Goal: Navigation & Orientation: Go to known website

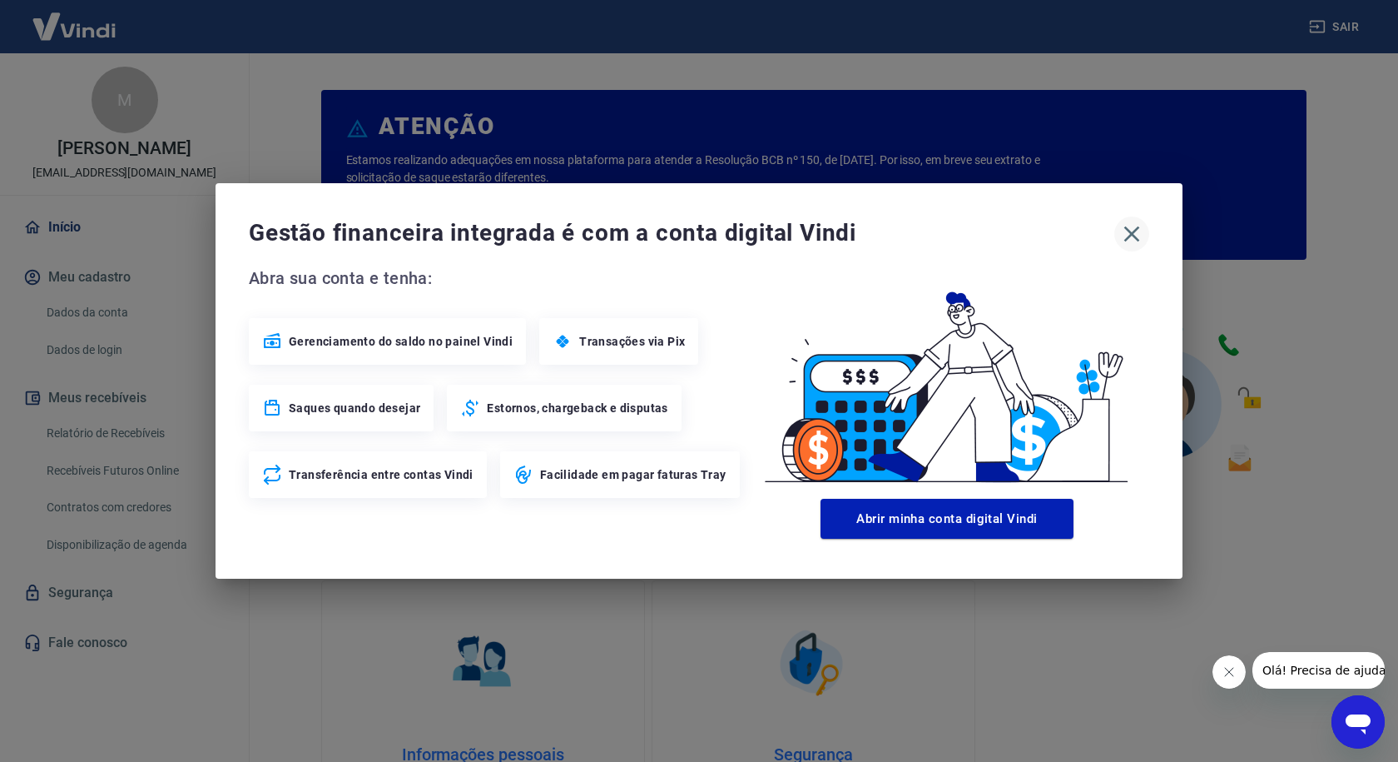
click at [1134, 236] on icon "button" at bounding box center [1132, 234] width 16 height 16
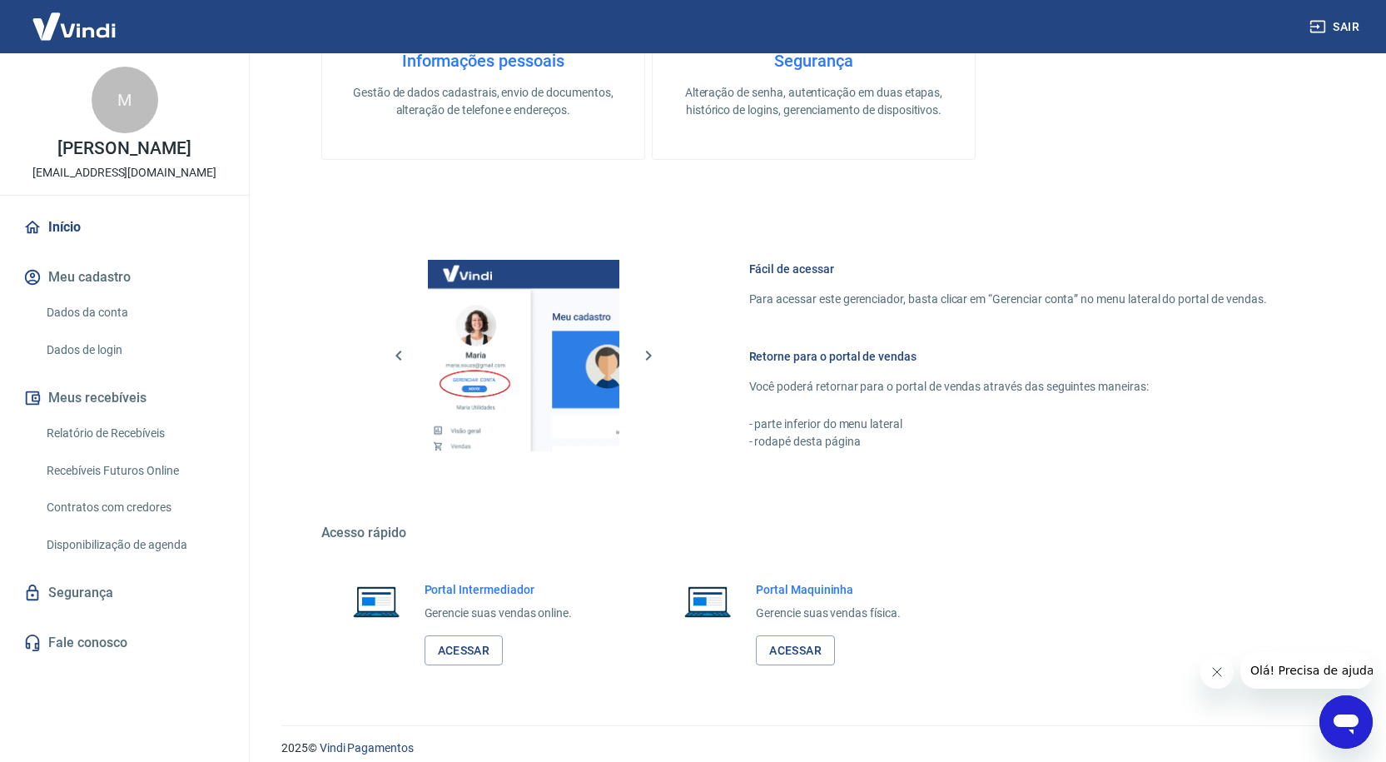
scroll to position [708, 0]
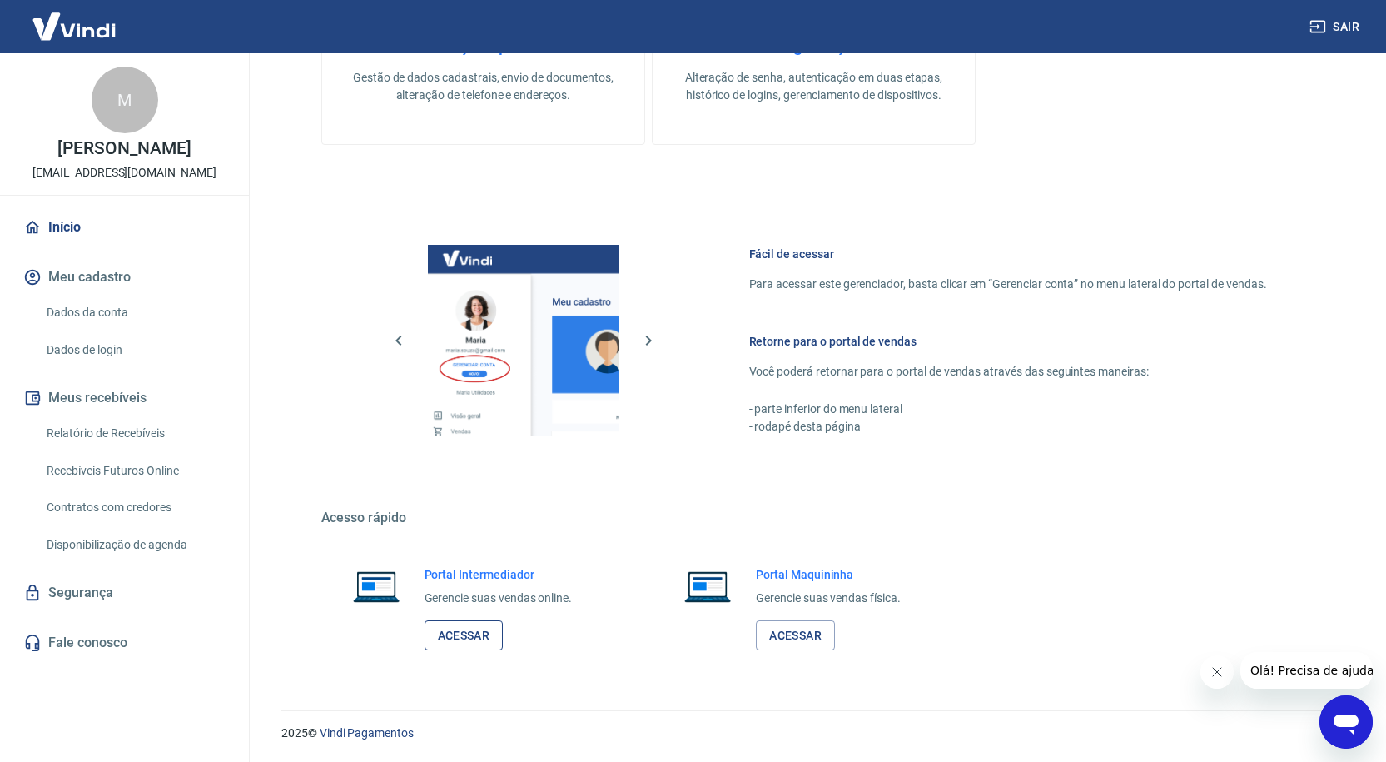
click at [475, 640] on link "Acessar" at bounding box center [463, 635] width 79 height 31
